Goal: Information Seeking & Learning: Learn about a topic

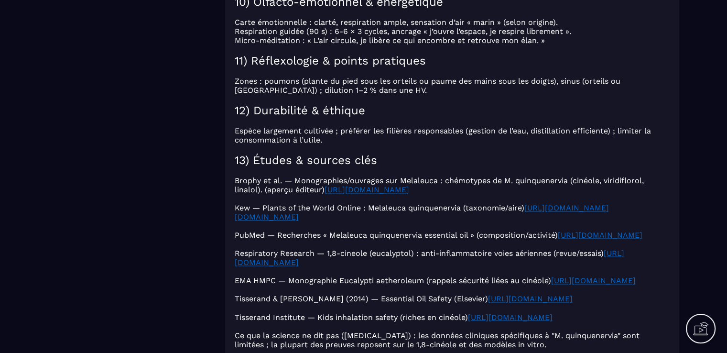
scroll to position [1529, 0]
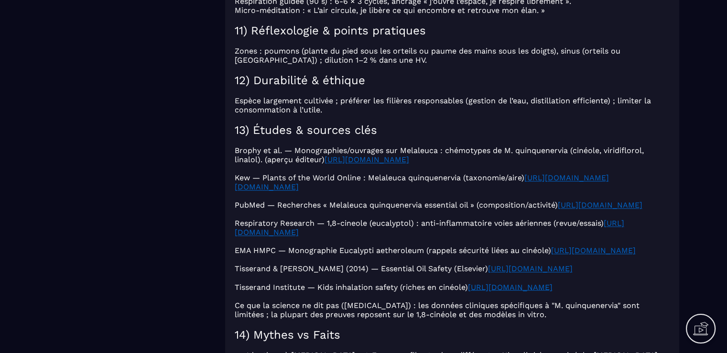
click at [337, 164] on u "[URL][DOMAIN_NAME]" at bounding box center [366, 159] width 85 height 9
click at [348, 173] on p at bounding box center [452, 168] width 435 height 9
drag, startPoint x: 481, startPoint y: 172, endPoint x: 327, endPoint y: 175, distance: 153.9
click at [327, 164] on p "Brophy et al. — Monographies/ouvrages sur Melaleuca : chémotypes de M. quinquen…" at bounding box center [452, 155] width 435 height 18
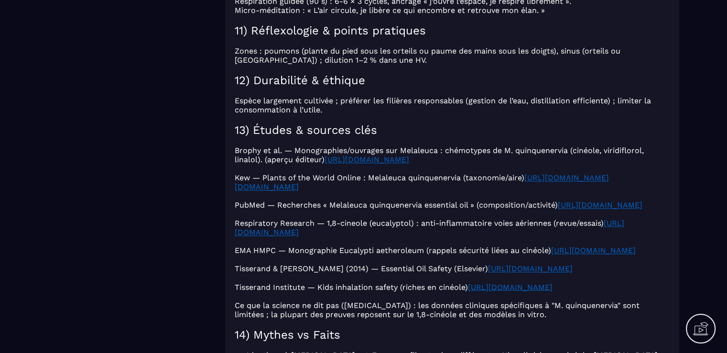
copy u "[URL][DOMAIN_NAME]"
drag, startPoint x: 493, startPoint y: 203, endPoint x: 234, endPoint y: 201, distance: 259.0
click at [235, 191] on p "Kew — Plants of the World Online : Melaleuca quinquenervia (taxonomie/aire) [UR…" at bounding box center [452, 182] width 435 height 18
copy u "[URL][DOMAIN_NAME][DOMAIN_NAME]"
drag, startPoint x: 541, startPoint y: 227, endPoint x: 229, endPoint y: 229, distance: 312.5
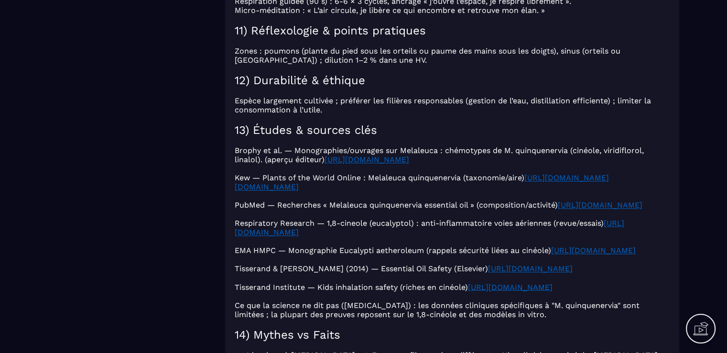
copy u "[URL][DOMAIN_NAME]"
drag, startPoint x: 549, startPoint y: 255, endPoint x: 233, endPoint y: 254, distance: 315.8
copy u "[URL][DOMAIN_NAME]"
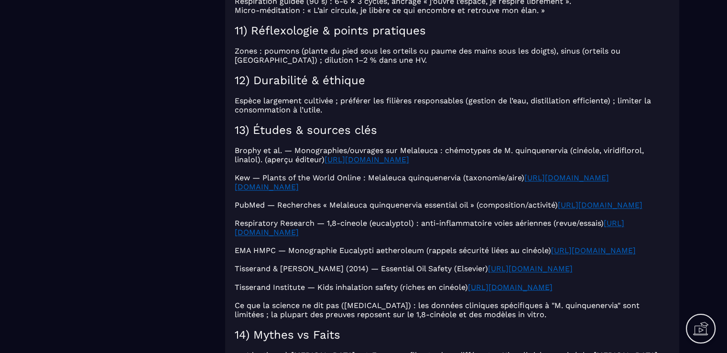
drag, startPoint x: 516, startPoint y: 285, endPoint x: 226, endPoint y: 286, distance: 289.5
copy u "[URL][DOMAIN_NAME]"
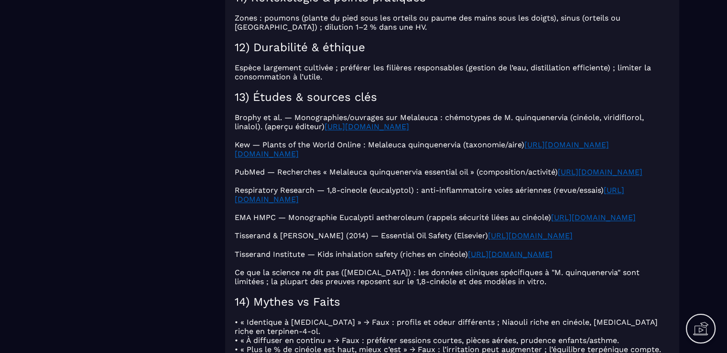
scroll to position [1577, 0]
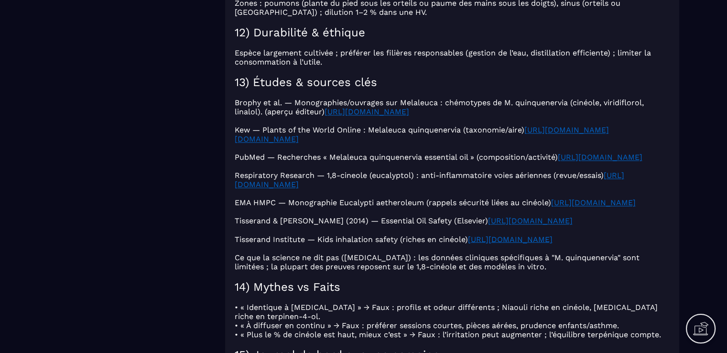
drag, startPoint x: 399, startPoint y: 263, endPoint x: 451, endPoint y: 253, distance: 53.0
click at [451, 225] on p "Tisserand & [PERSON_NAME] (2014) — Essential Oil Safety (Elsevier) [URL][DOMAIN…" at bounding box center [452, 220] width 435 height 9
copy u "[URL][DOMAIN_NAME]"
drag, startPoint x: 379, startPoint y: 293, endPoint x: 474, endPoint y: 281, distance: 95.8
click at [474, 243] on p "Tisserand Institute — Kids inhalation safety (riches en cinéole) [URL][DOMAIN_N…" at bounding box center [452, 238] width 435 height 9
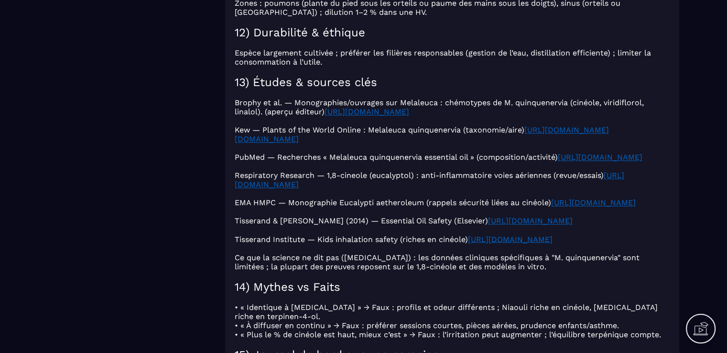
copy u "[URL][DOMAIN_NAME]"
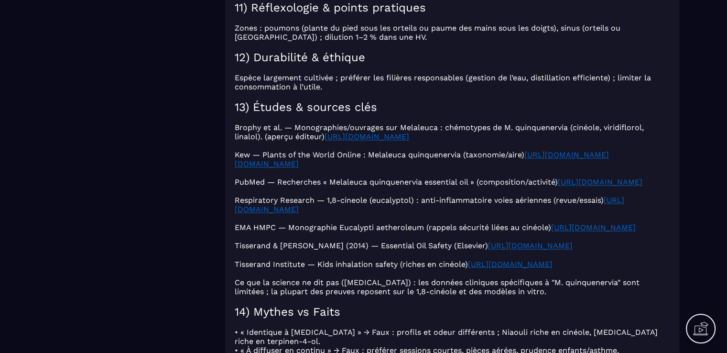
scroll to position [1529, 0]
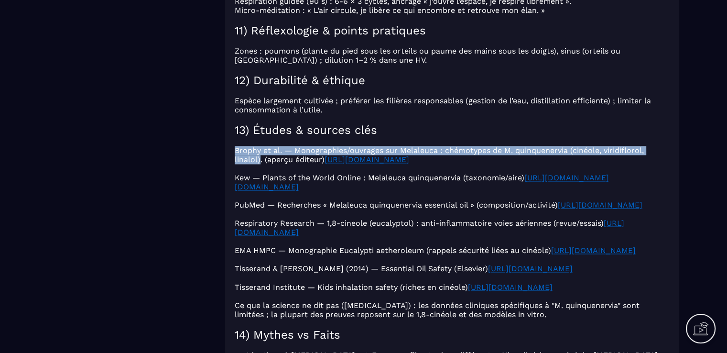
drag, startPoint x: 235, startPoint y: 161, endPoint x: 259, endPoint y: 172, distance: 26.4
click at [259, 164] on p "Brophy et al. — Monographies/ouvrages sur Melaleuca : chémotypes de M. quinquen…" at bounding box center [452, 155] width 435 height 18
copy p "Brophy et al. — Monographies/ouvrages sur Melaleuca : chémotypes de M. quinquen…"
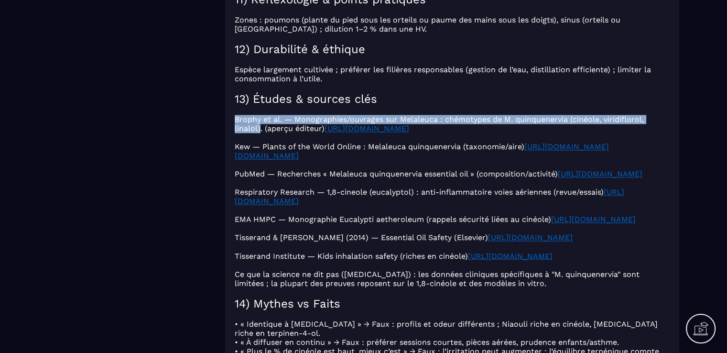
scroll to position [1577, 0]
